Goal: Transaction & Acquisition: Purchase product/service

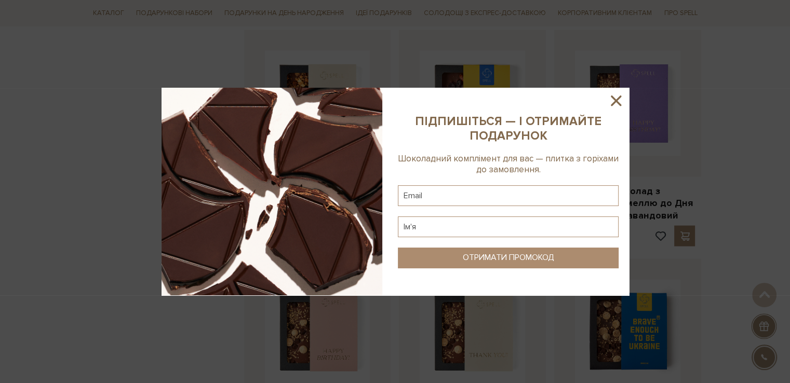
scroll to position [1869, 0]
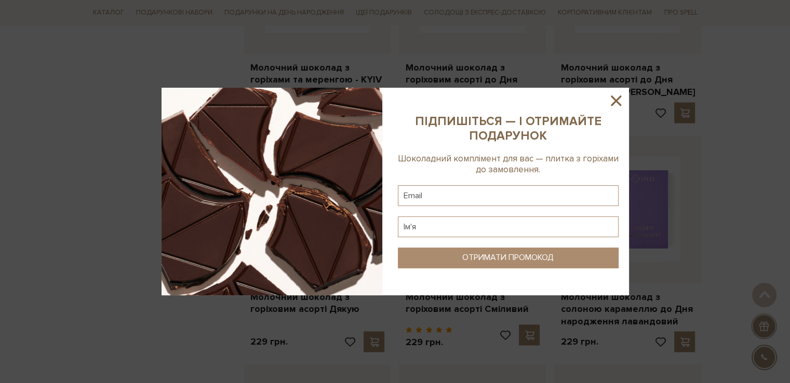
click at [610, 100] on icon at bounding box center [616, 101] width 18 height 18
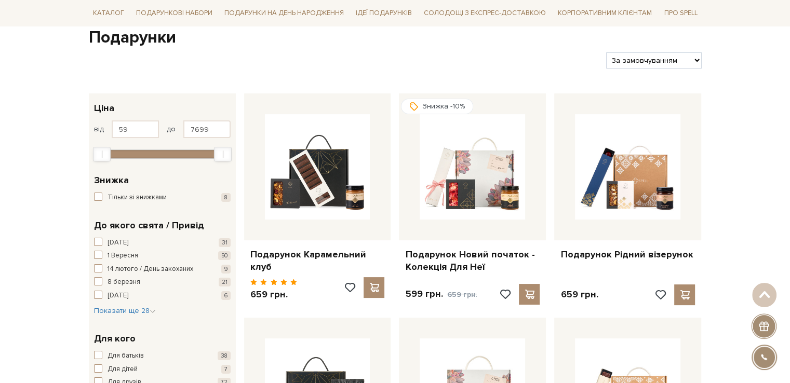
scroll to position [0, 0]
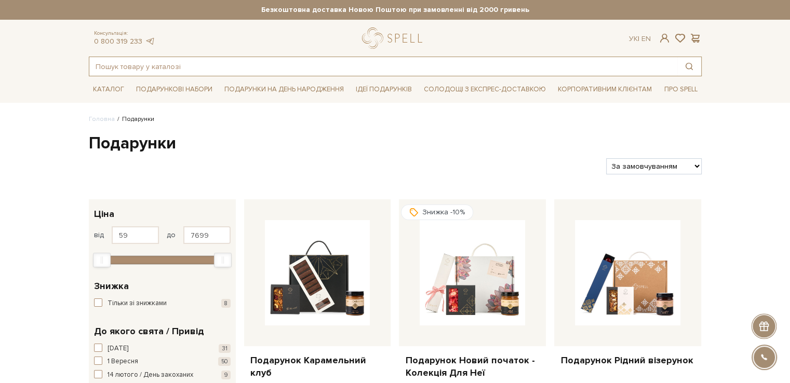
click at [117, 67] on input "text" at bounding box center [383, 66] width 588 height 19
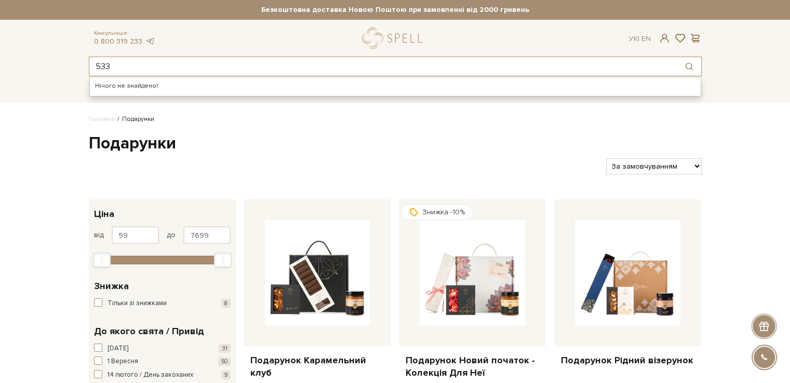
type input "533"
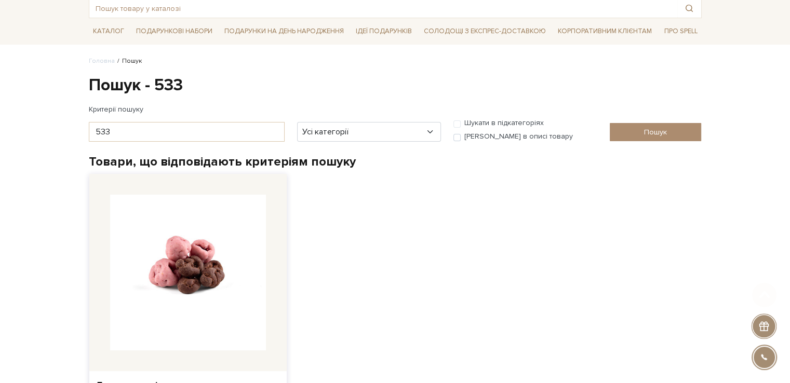
scroll to position [156, 0]
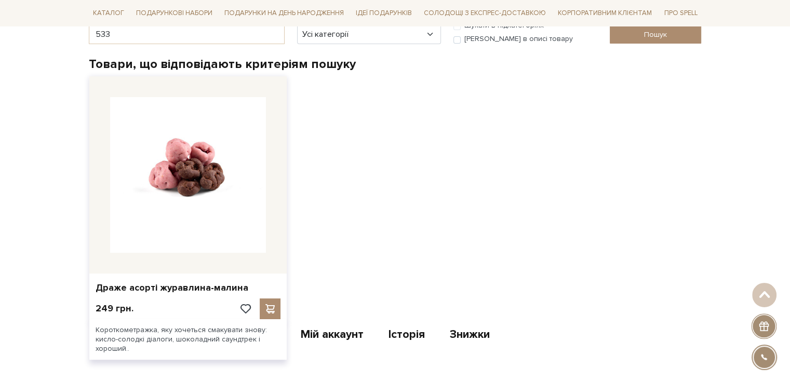
click at [183, 232] on img at bounding box center [188, 175] width 156 height 156
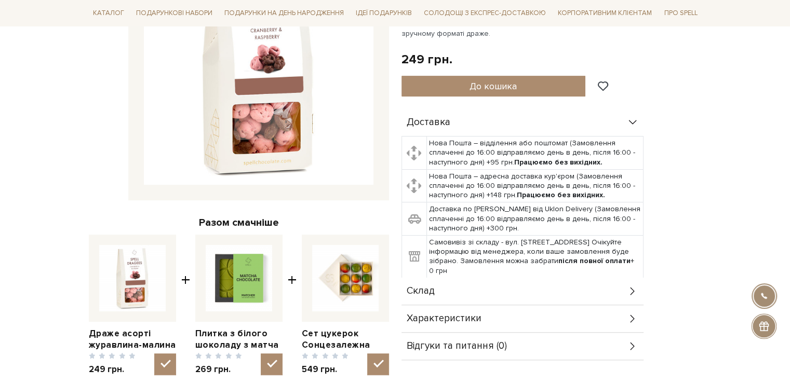
scroll to position [260, 0]
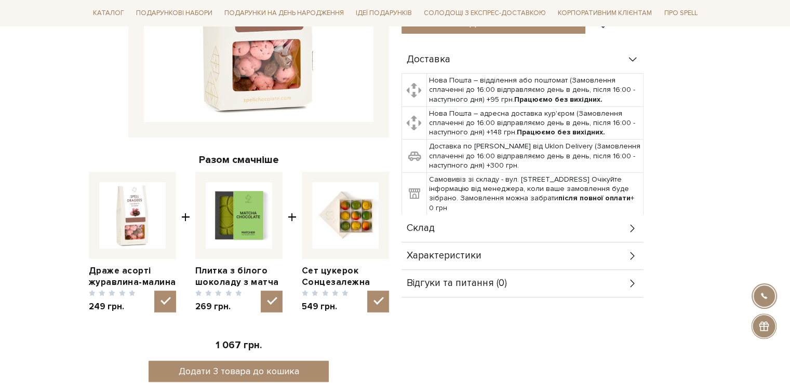
click at [439, 259] on span "Характеристики" at bounding box center [444, 255] width 75 height 9
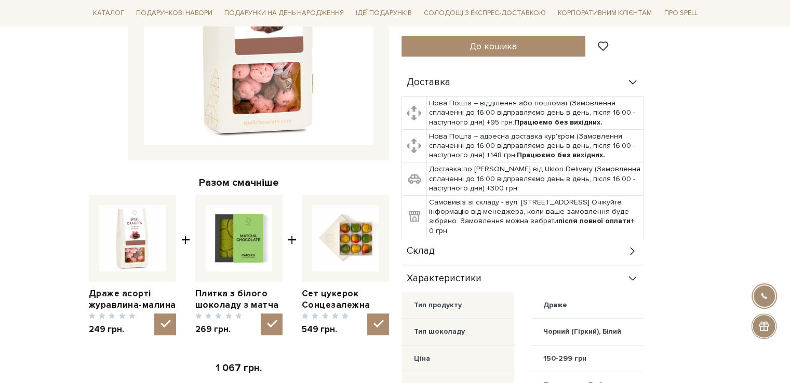
scroll to position [208, 0]
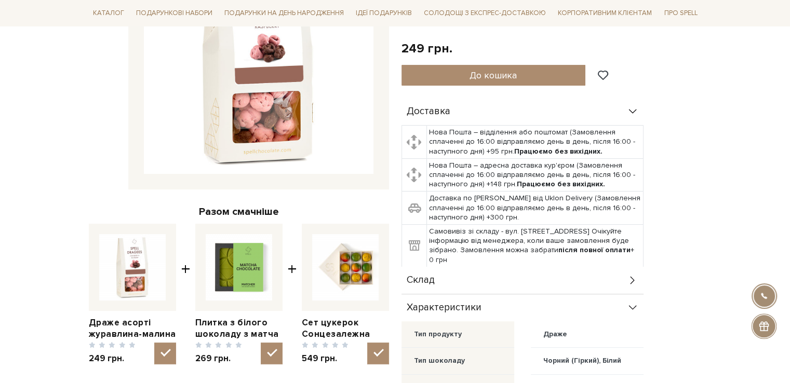
click at [541, 278] on div "Склад" at bounding box center [522, 280] width 242 height 27
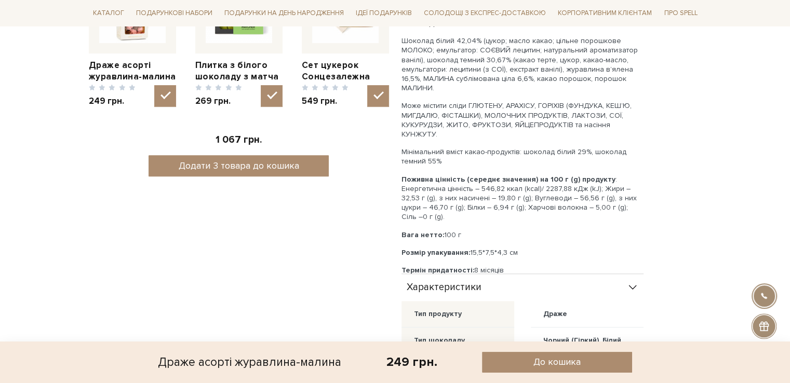
scroll to position [467, 0]
